Goal: Task Accomplishment & Management: Use online tool/utility

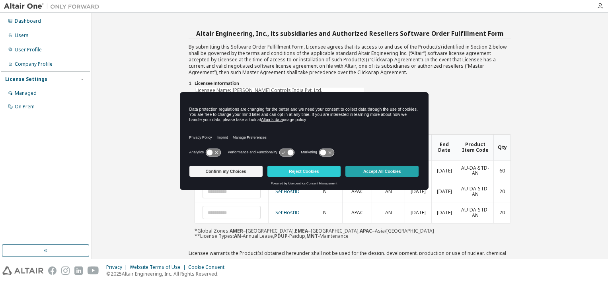
click at [398, 173] on button "Accept All Cookies" at bounding box center [381, 170] width 73 height 11
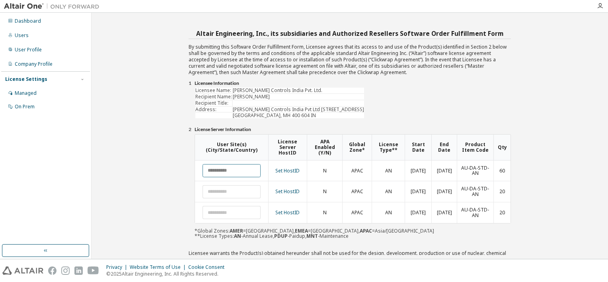
click at [233, 168] on input "text" at bounding box center [231, 170] width 58 height 13
click at [299, 168] on link "Set HostID" at bounding box center [287, 170] width 24 height 7
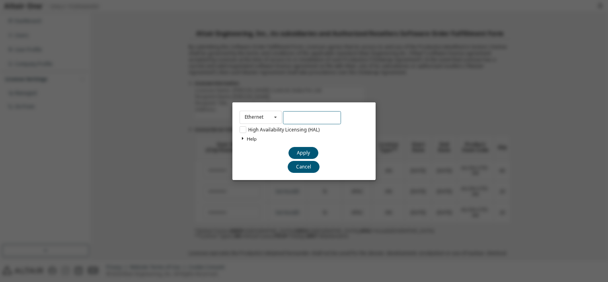
click at [294, 118] on input "text" at bounding box center [312, 117] width 58 height 13
click at [279, 118] on icon at bounding box center [275, 117] width 10 height 12
click at [209, 138] on div "Ethernet Ethernet Dongle HardDisk Long High Availability Licensing (HAL) Help Y…" at bounding box center [304, 141] width 608 height 282
